Goal: Task Accomplishment & Management: Complete application form

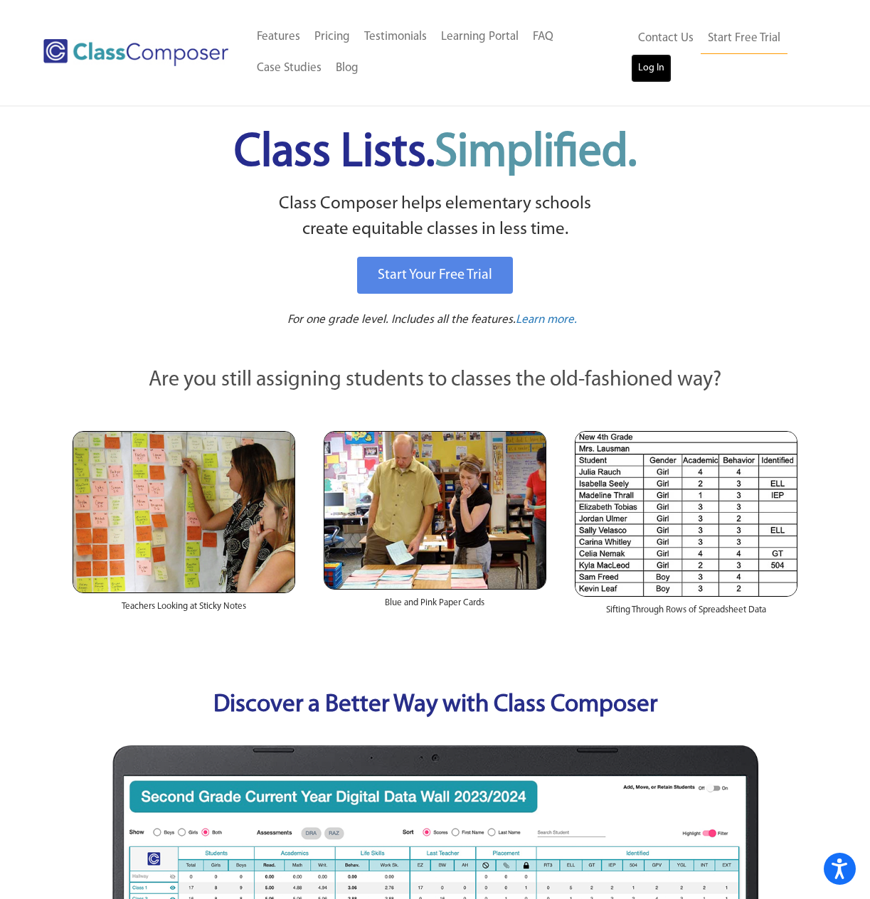
click at [655, 73] on link "Log In" at bounding box center [651, 68] width 41 height 28
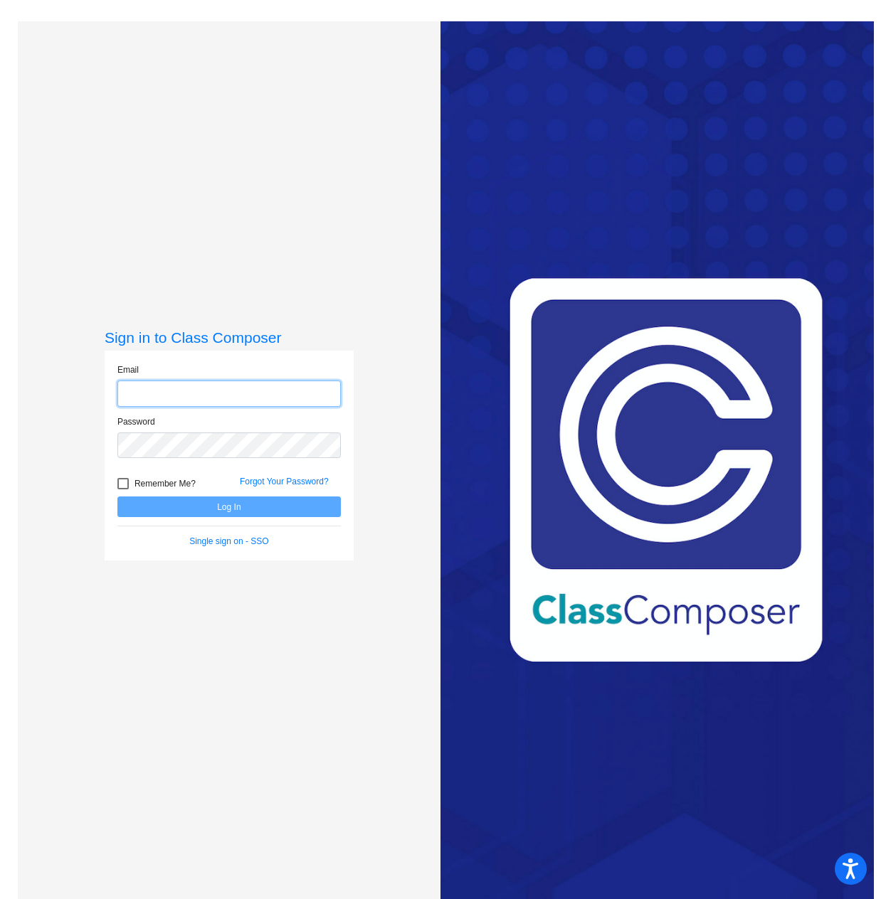
click at [272, 391] on input "email" at bounding box center [228, 394] width 223 height 26
type input "[EMAIL_ADDRESS][DOMAIN_NAME]"
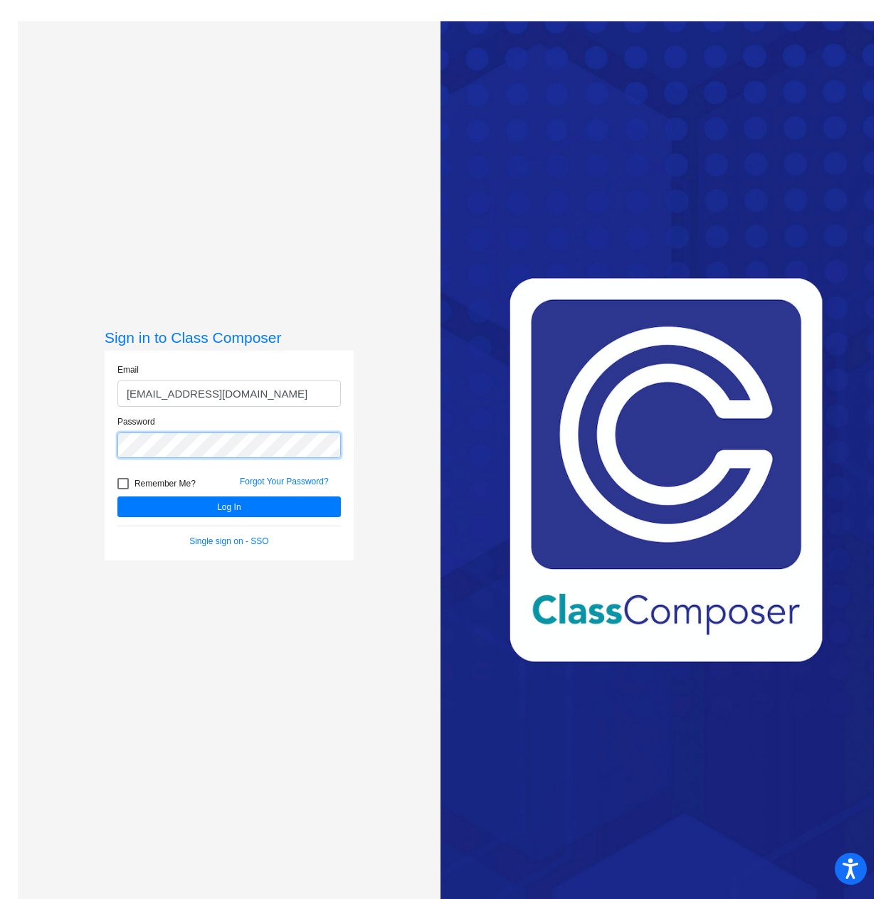
click at [117, 497] on button "Log In" at bounding box center [228, 507] width 223 height 21
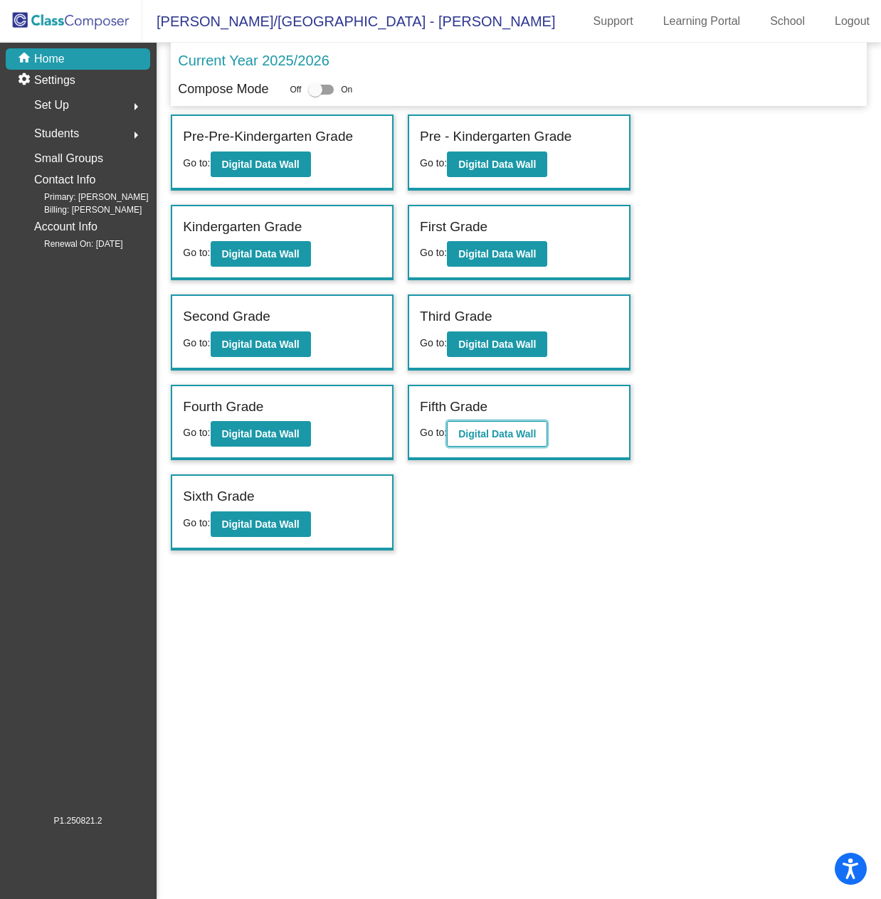
click at [492, 444] on button "Digital Data Wall" at bounding box center [497, 434] width 100 height 26
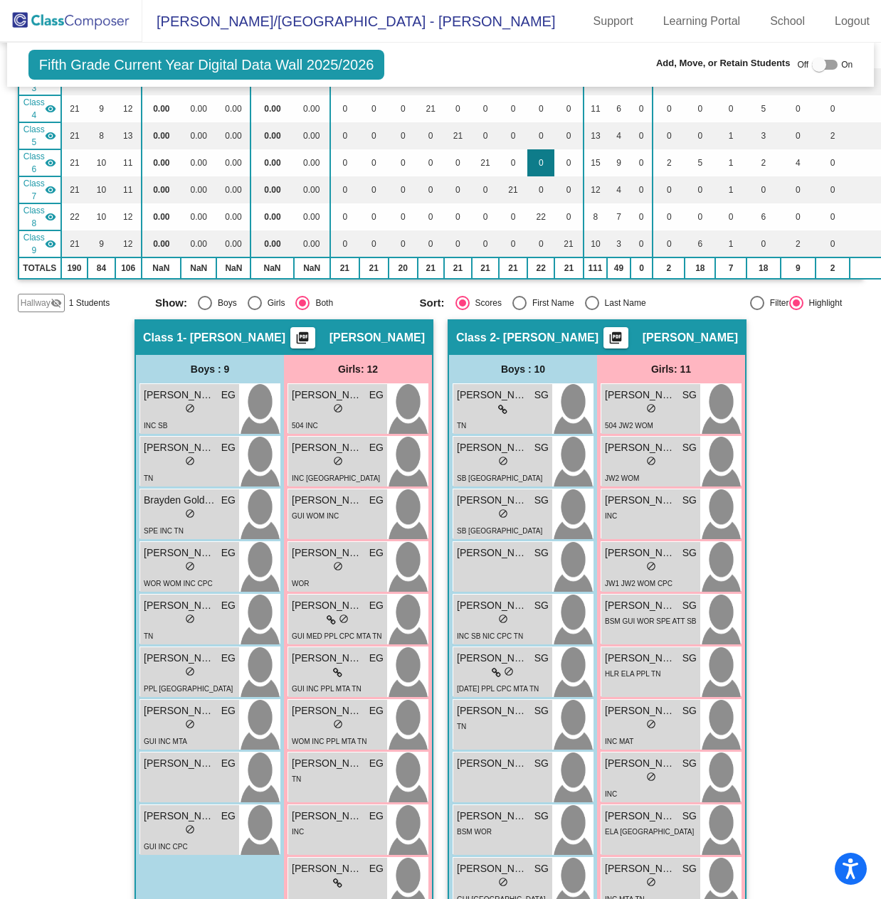
scroll to position [71, 0]
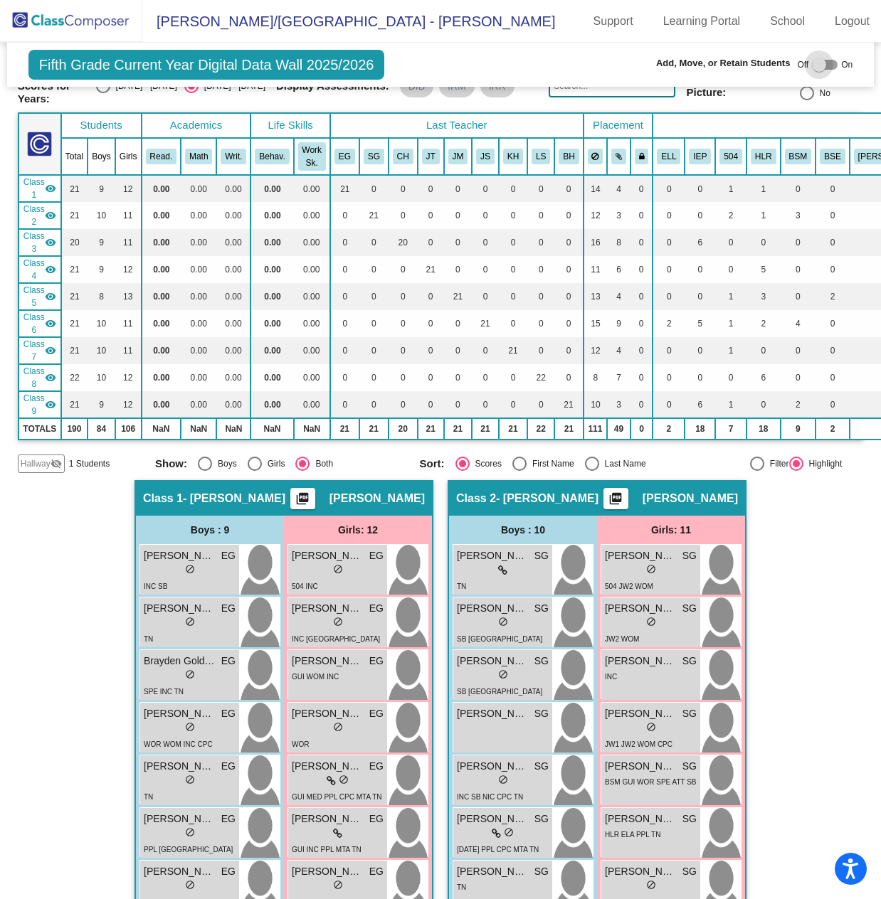
click at [825, 60] on div at bounding box center [825, 65] width 26 height 10
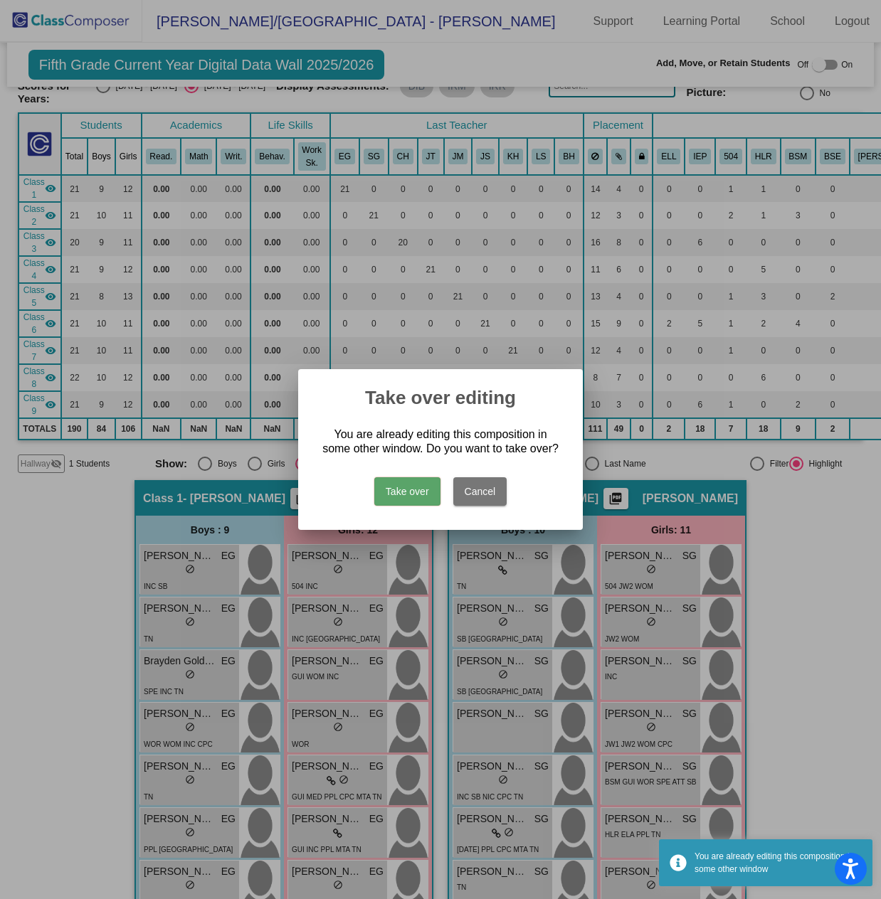
click at [390, 493] on button "Take over" at bounding box center [407, 491] width 66 height 28
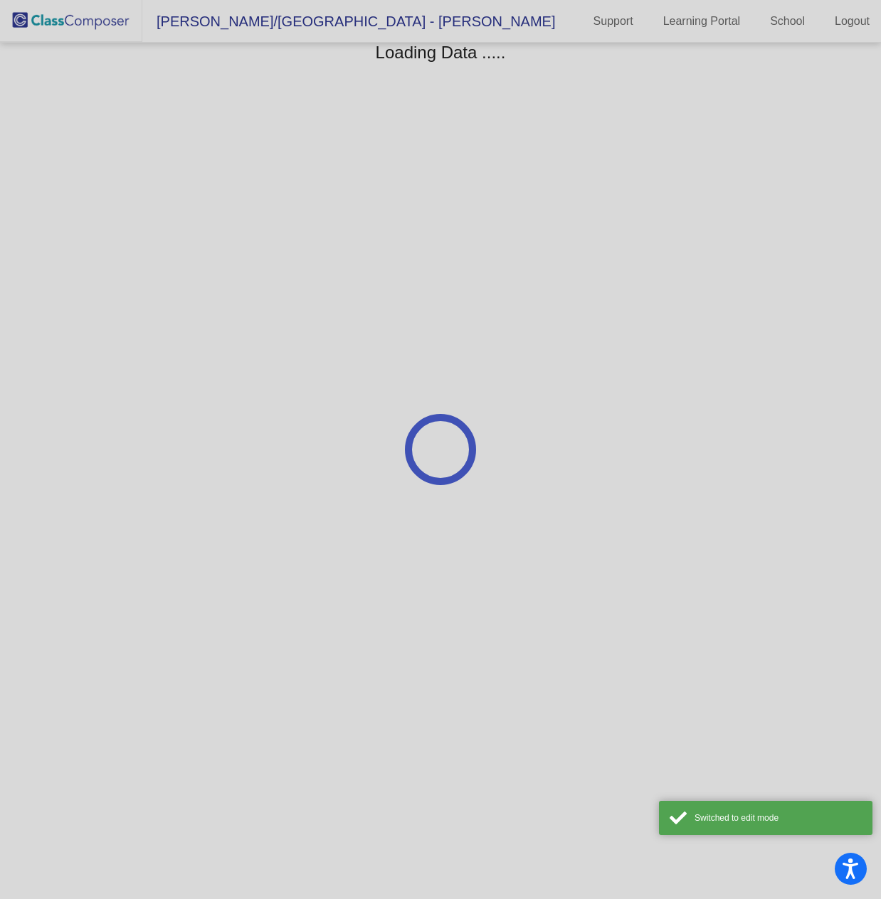
scroll to position [0, 0]
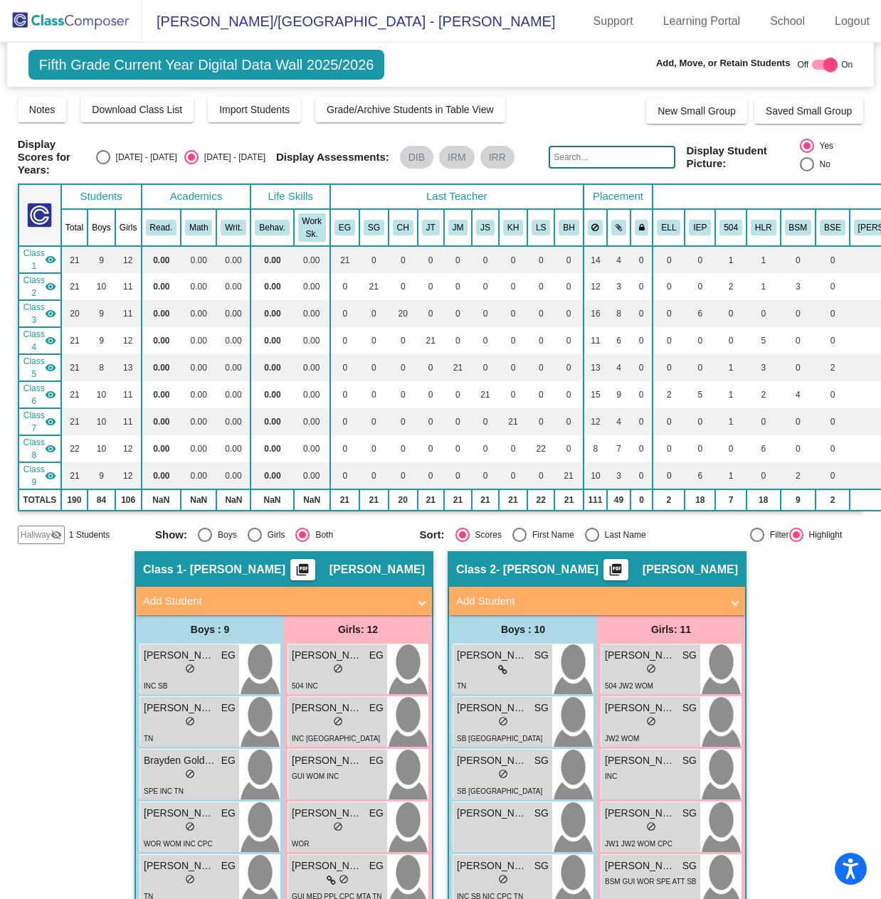
click at [47, 535] on span "Hallway" at bounding box center [36, 535] width 30 height 13
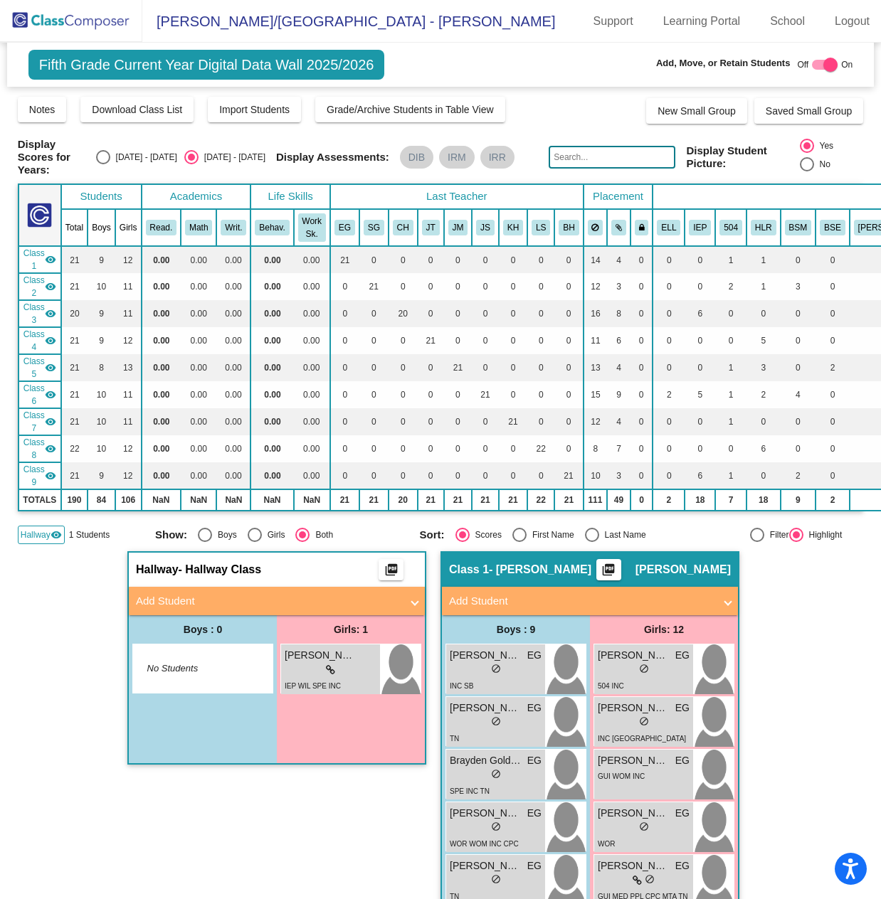
click at [237, 601] on mat-panel-title "Add Student" at bounding box center [268, 601] width 265 height 16
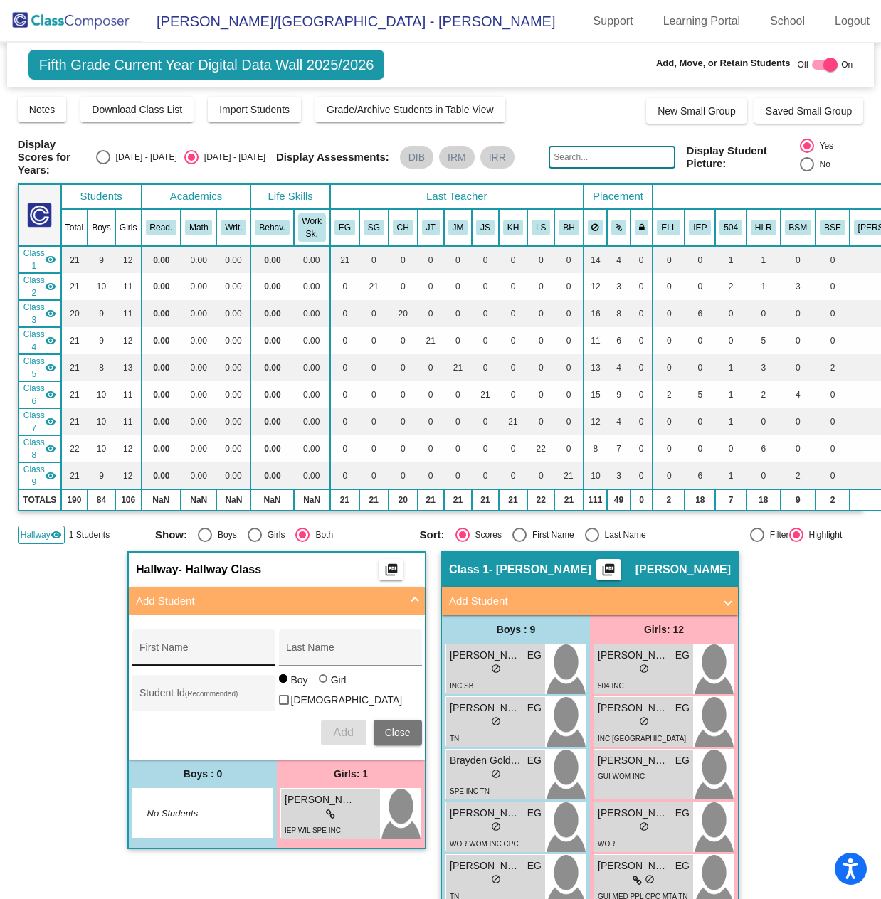
click at [220, 648] on input "First Name" at bounding box center [203, 653] width 128 height 11
type input "Simbarashe"
type input "Bere"
click at [342, 726] on span "Add" at bounding box center [343, 732] width 20 height 12
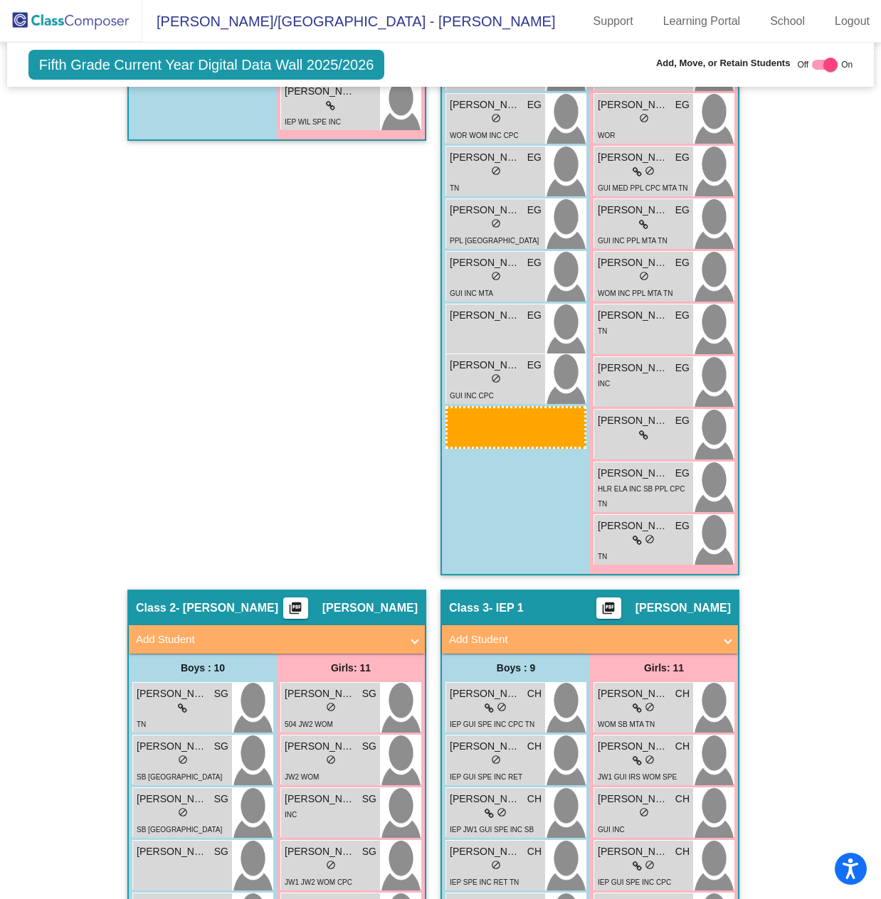
scroll to position [709, 0]
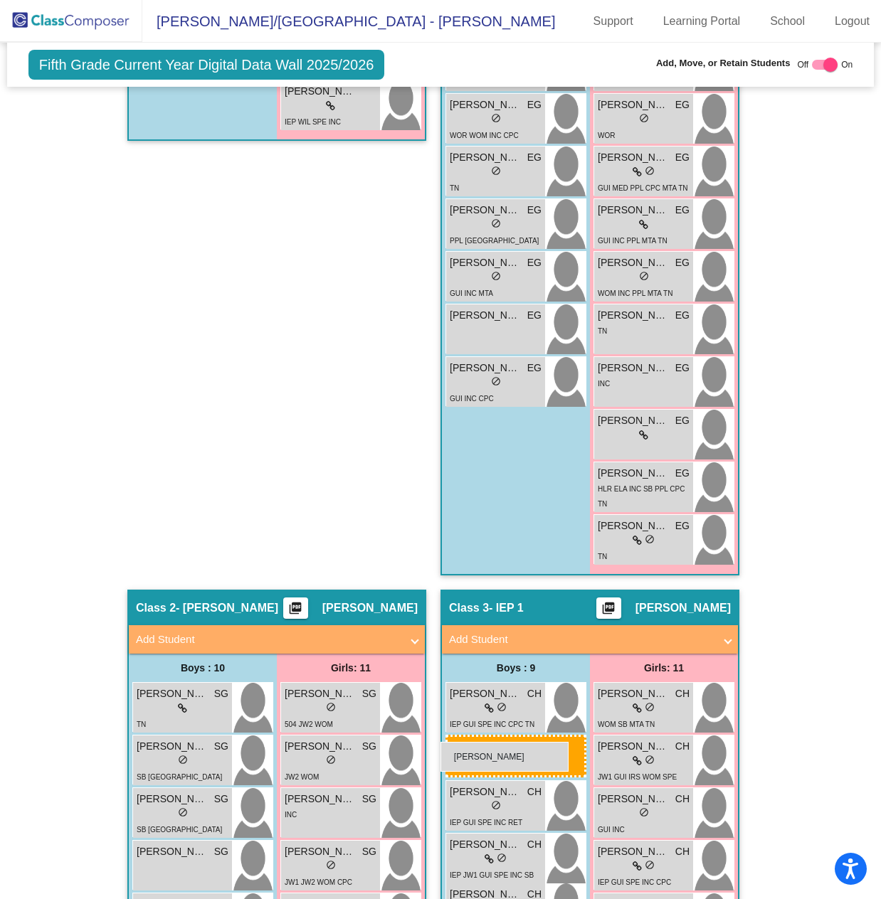
drag, startPoint x: 177, startPoint y: 460, endPoint x: 440, endPoint y: 742, distance: 386.2
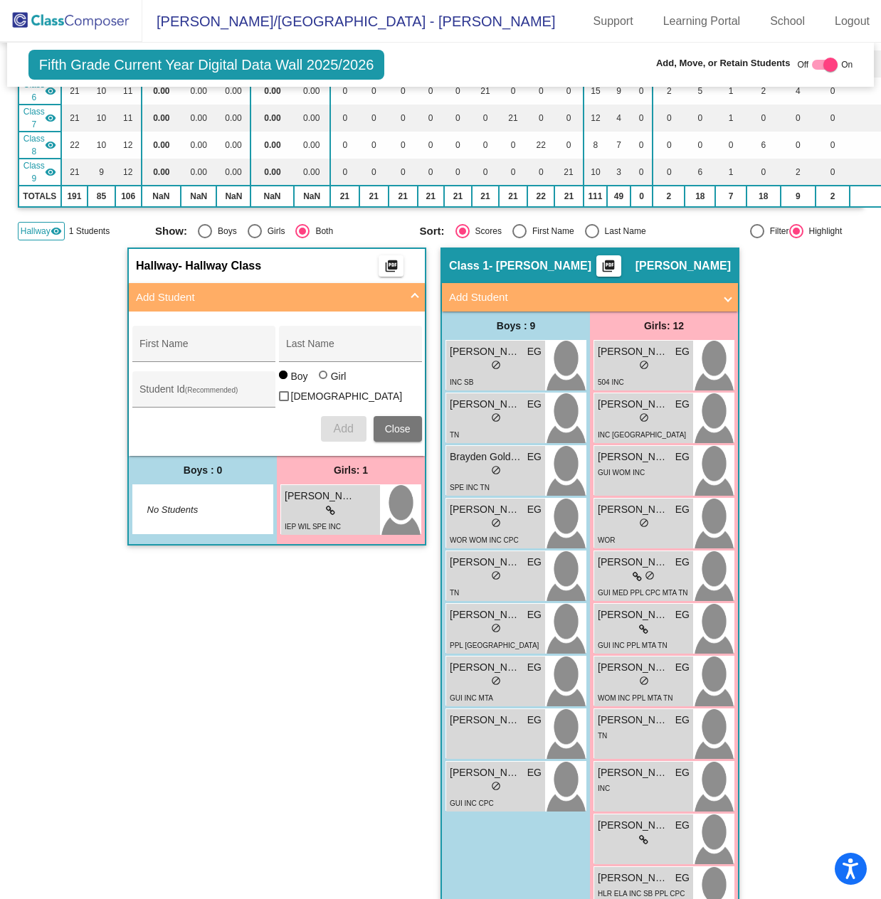
scroll to position [0, 0]
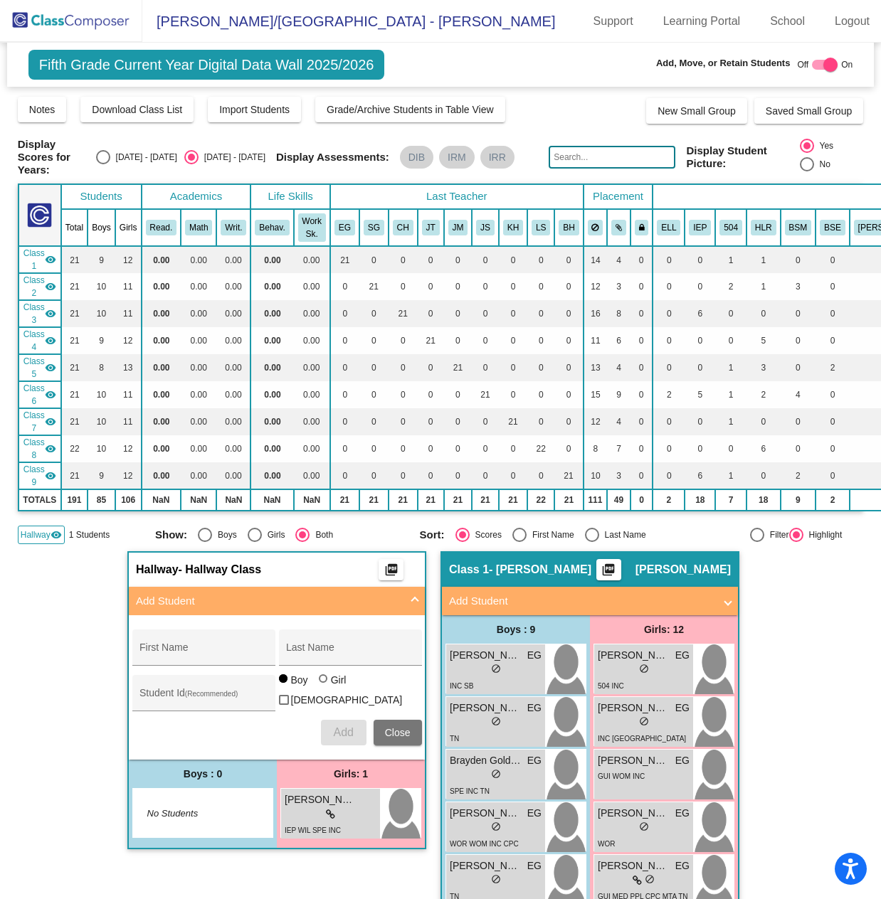
click at [102, 21] on img at bounding box center [71, 21] width 142 height 42
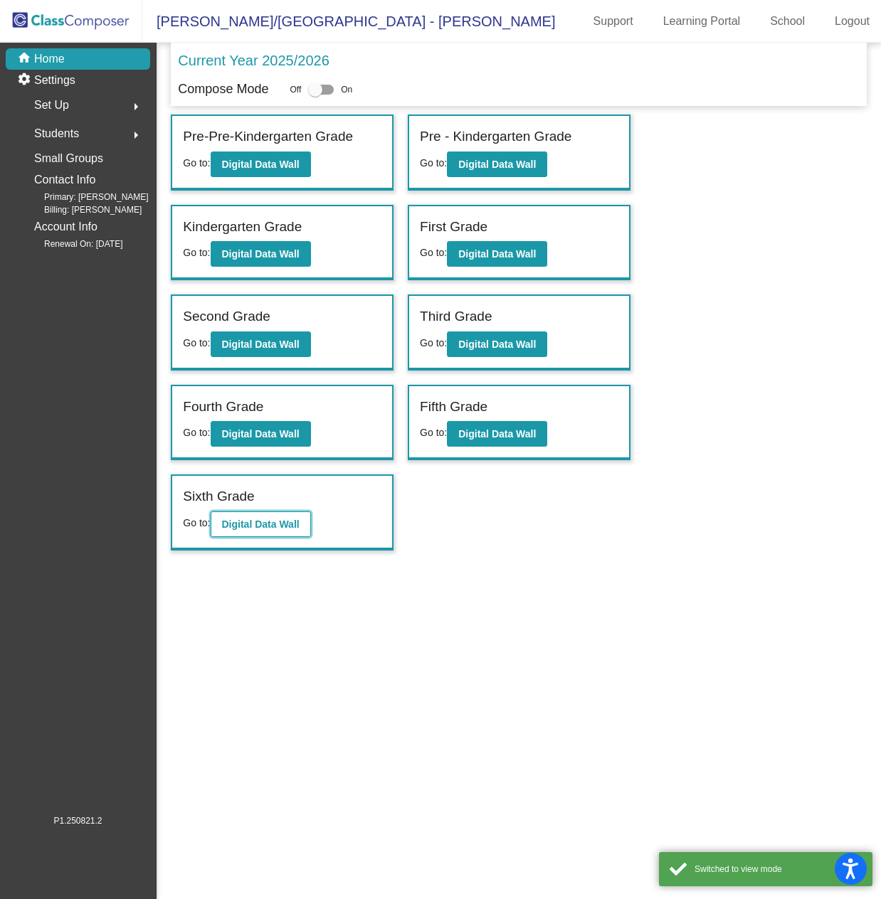
click at [250, 526] on b "Digital Data Wall" at bounding box center [261, 524] width 78 height 11
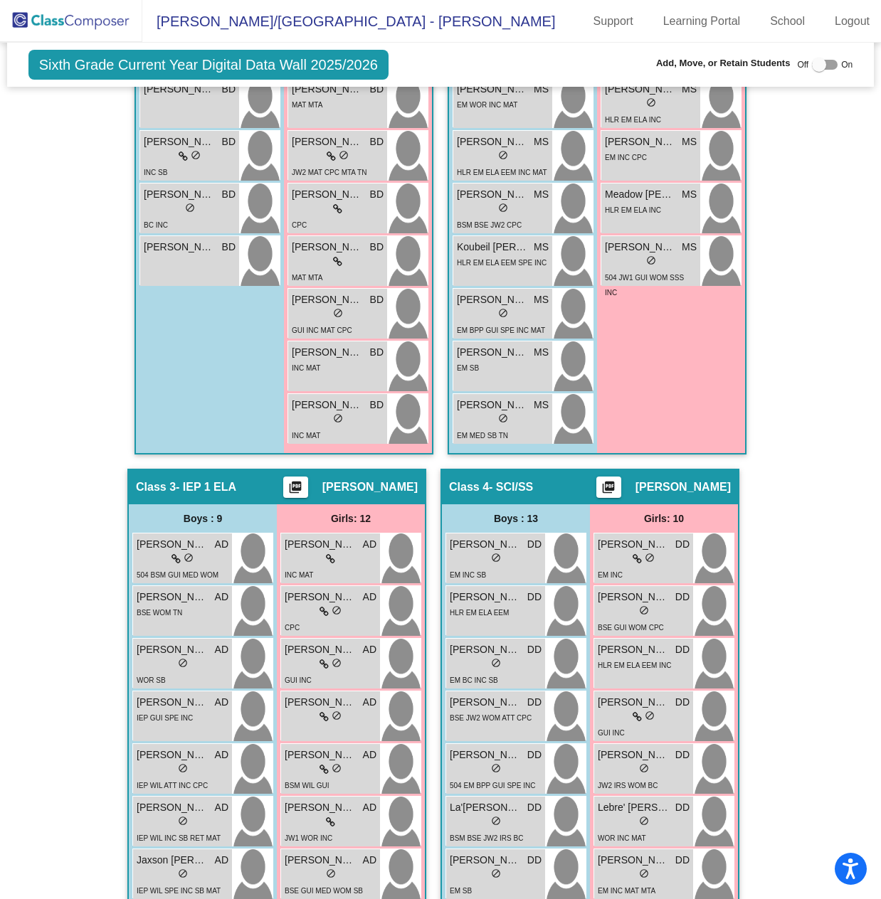
scroll to position [640, 0]
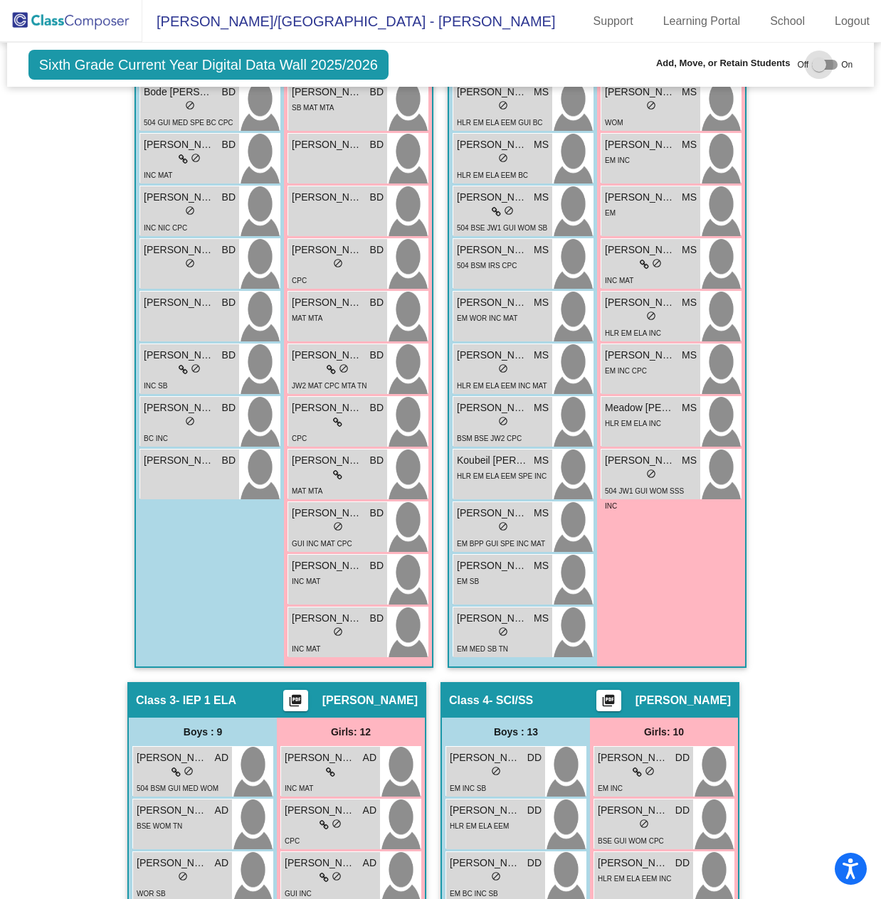
click at [821, 65] on div at bounding box center [825, 65] width 26 height 10
checkbox input "true"
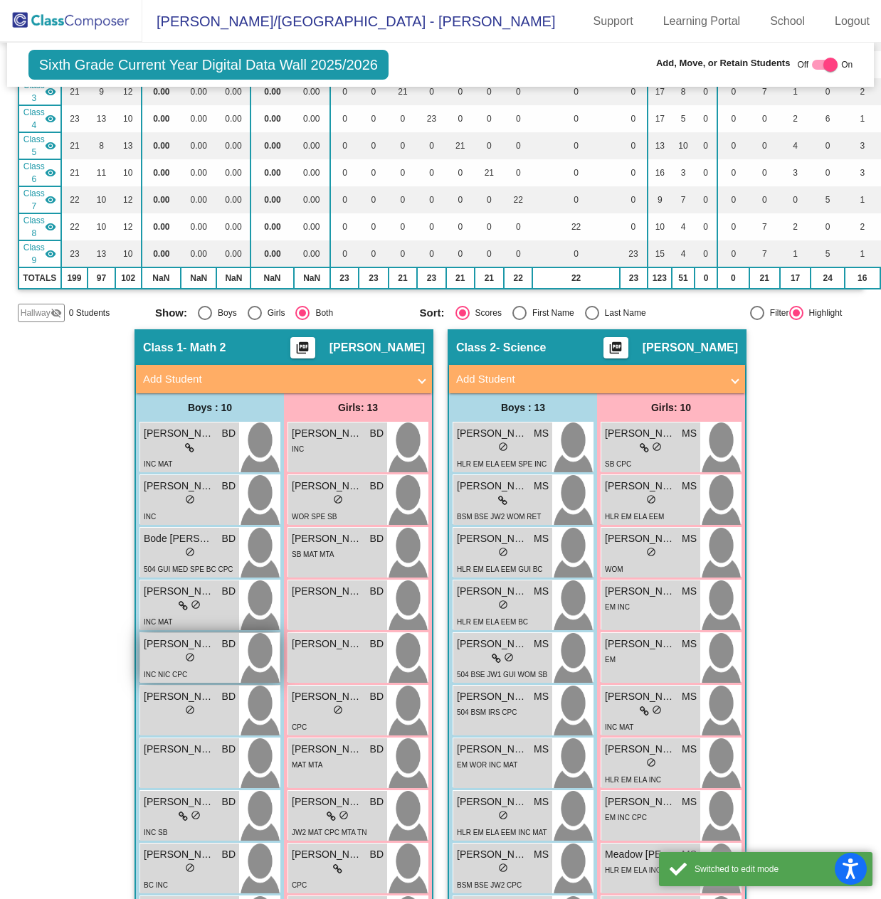
scroll to position [28, 0]
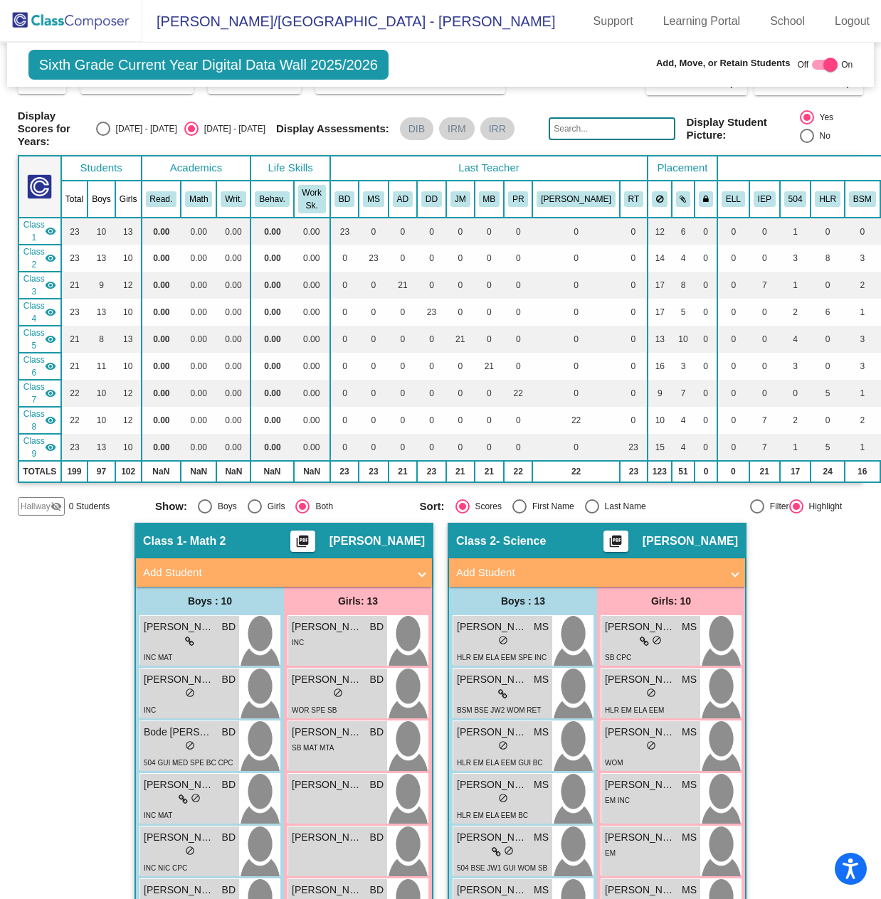
click at [33, 511] on span "Hallway" at bounding box center [36, 506] width 30 height 13
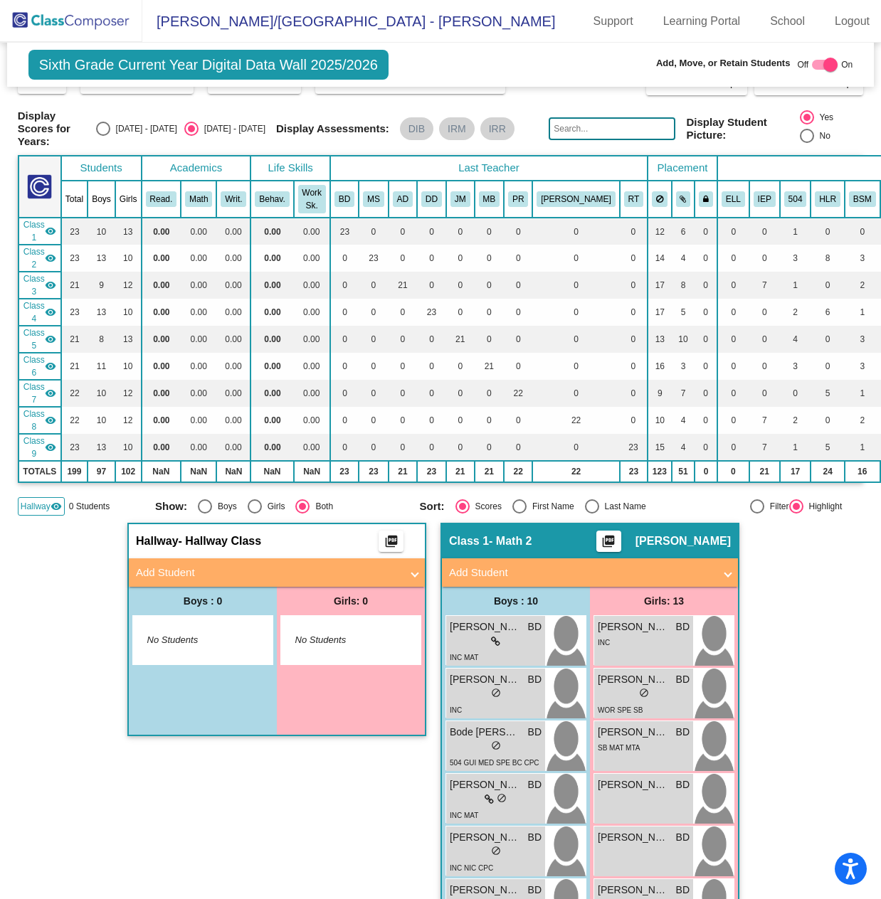
click at [202, 569] on mat-panel-title "Add Student" at bounding box center [268, 573] width 265 height 16
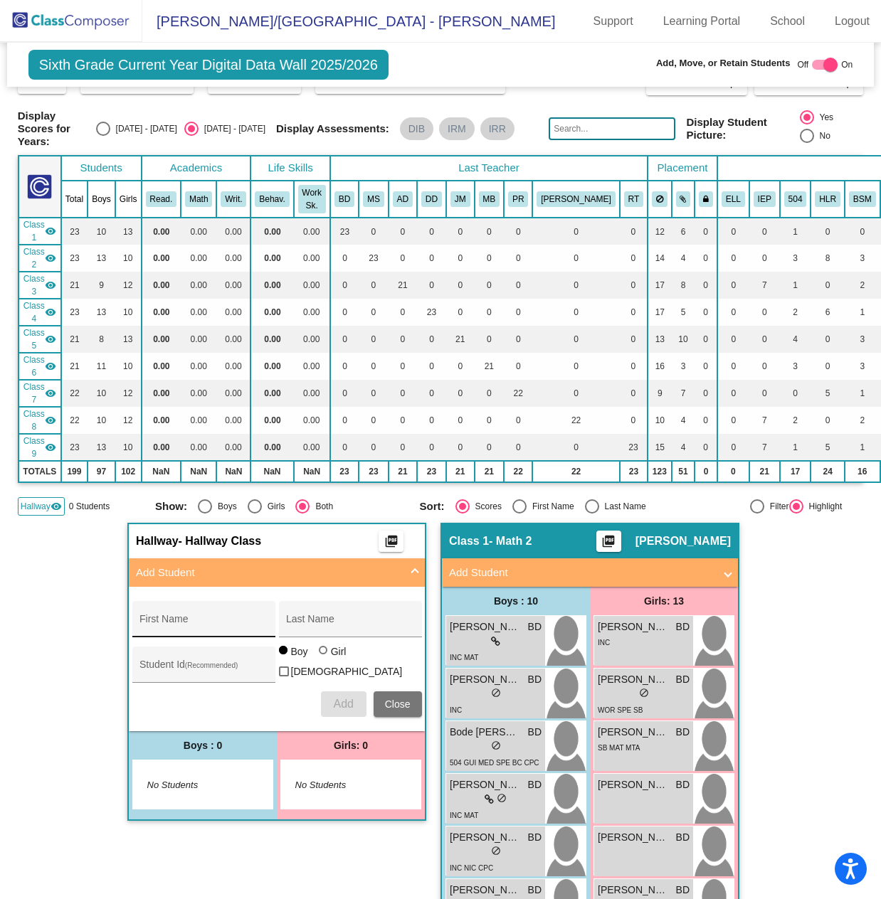
click at [247, 615] on div "First Name" at bounding box center [203, 623] width 128 height 29
type input "Tabudirira"
type input "Bere"
click at [328, 705] on button "Add" at bounding box center [344, 705] width 46 height 26
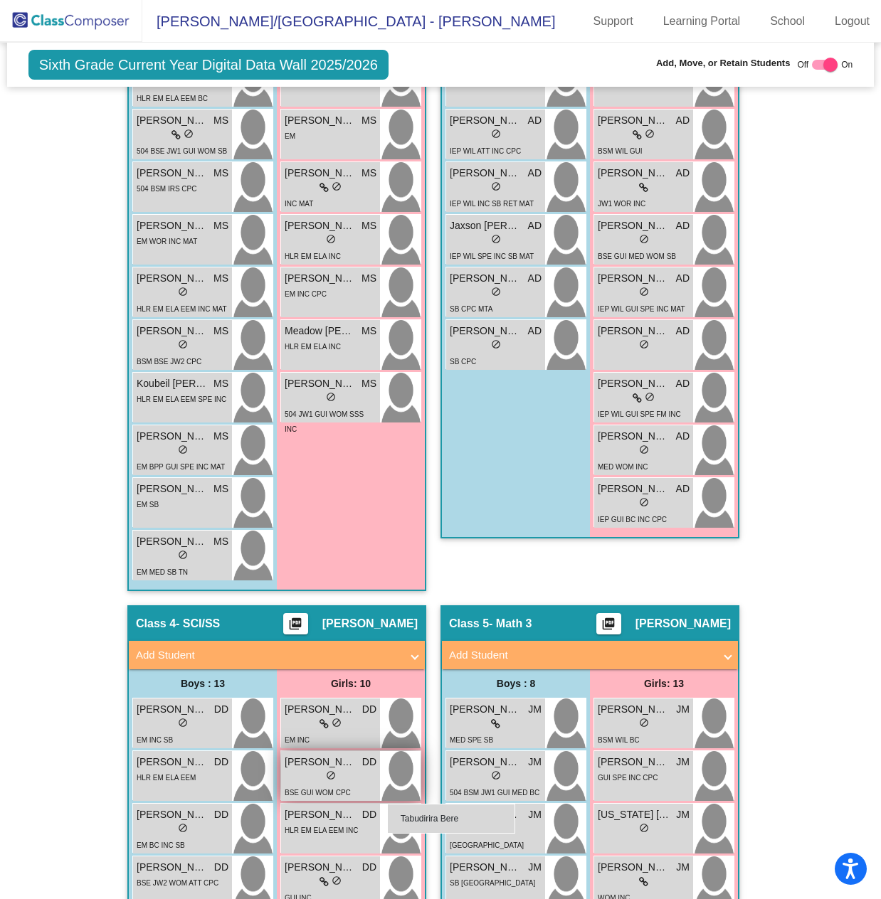
scroll to position [1554, 0]
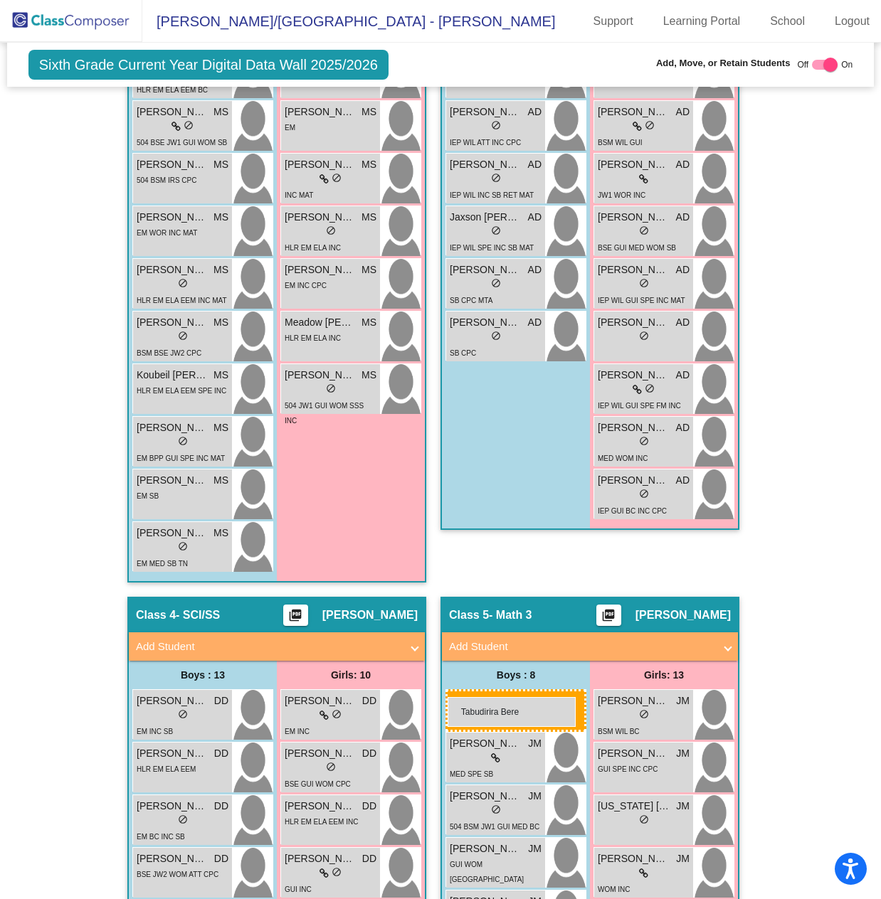
drag, startPoint x: 165, startPoint y: 419, endPoint x: 448, endPoint y: 697, distance: 396.5
